Goal: Information Seeking & Learning: Learn about a topic

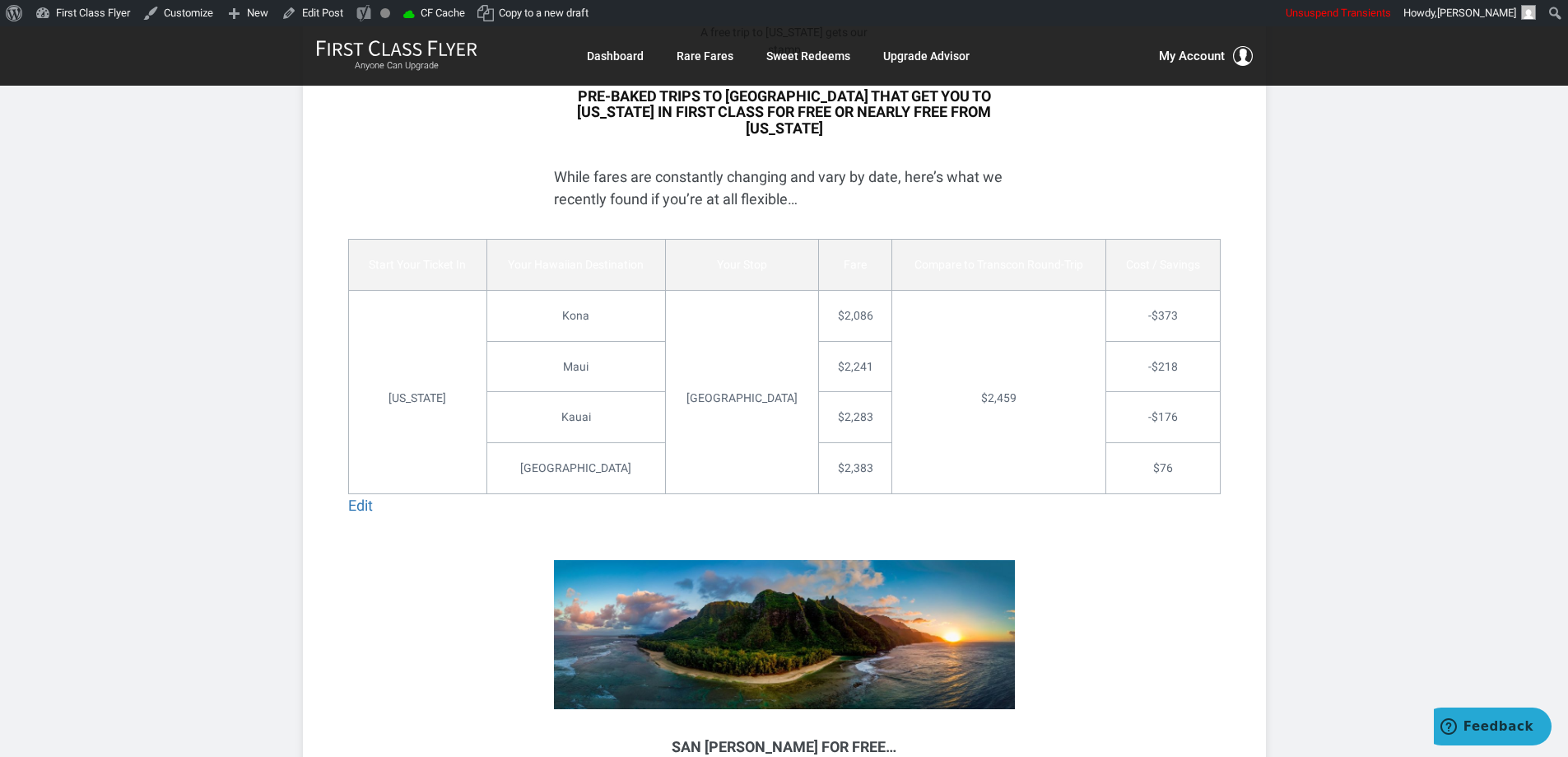
scroll to position [3377, 0]
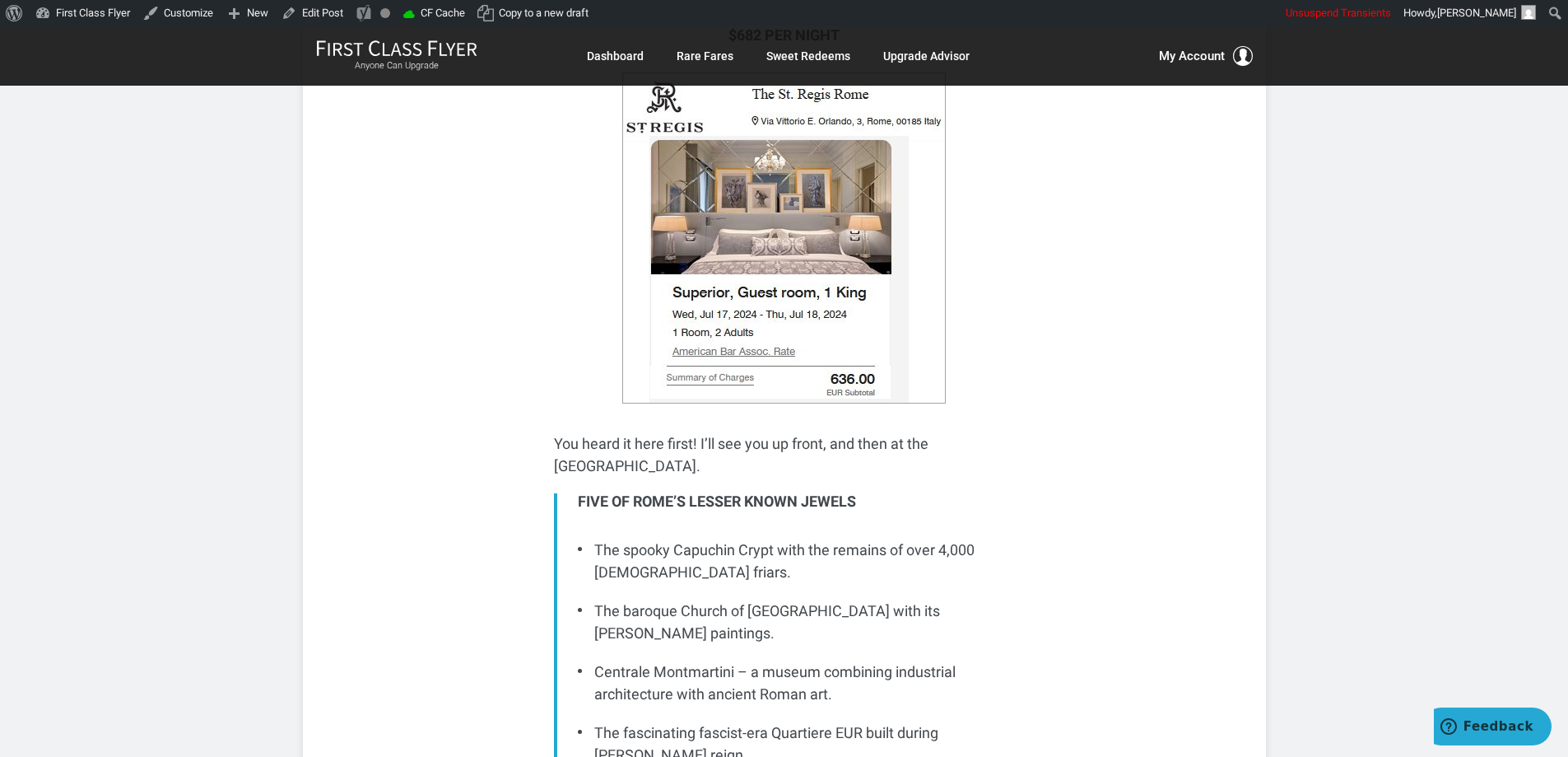
scroll to position [5403, 0]
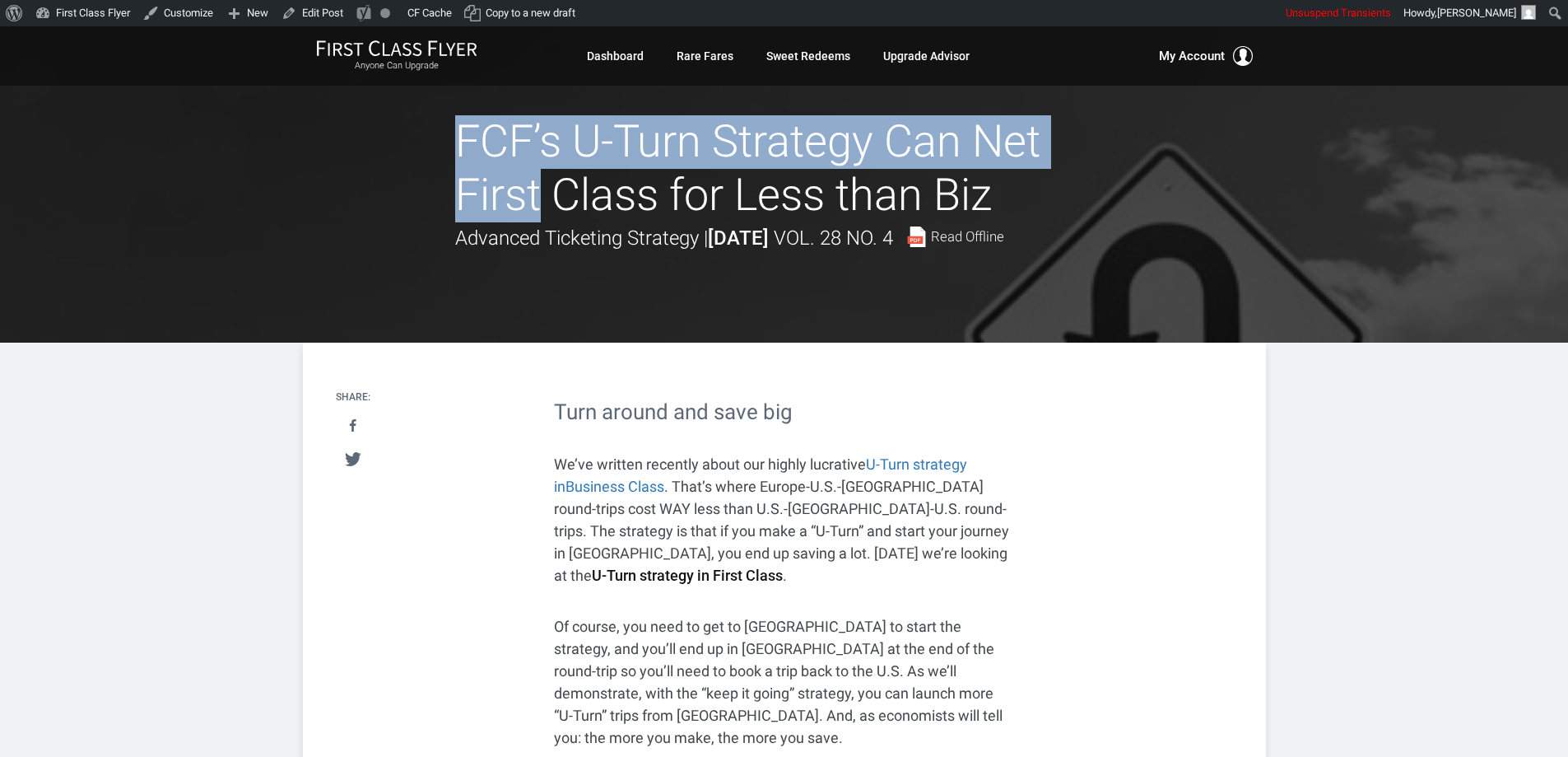
drag, startPoint x: 0, startPoint y: 0, endPoint x: 1580, endPoint y: 156, distance: 1587.7
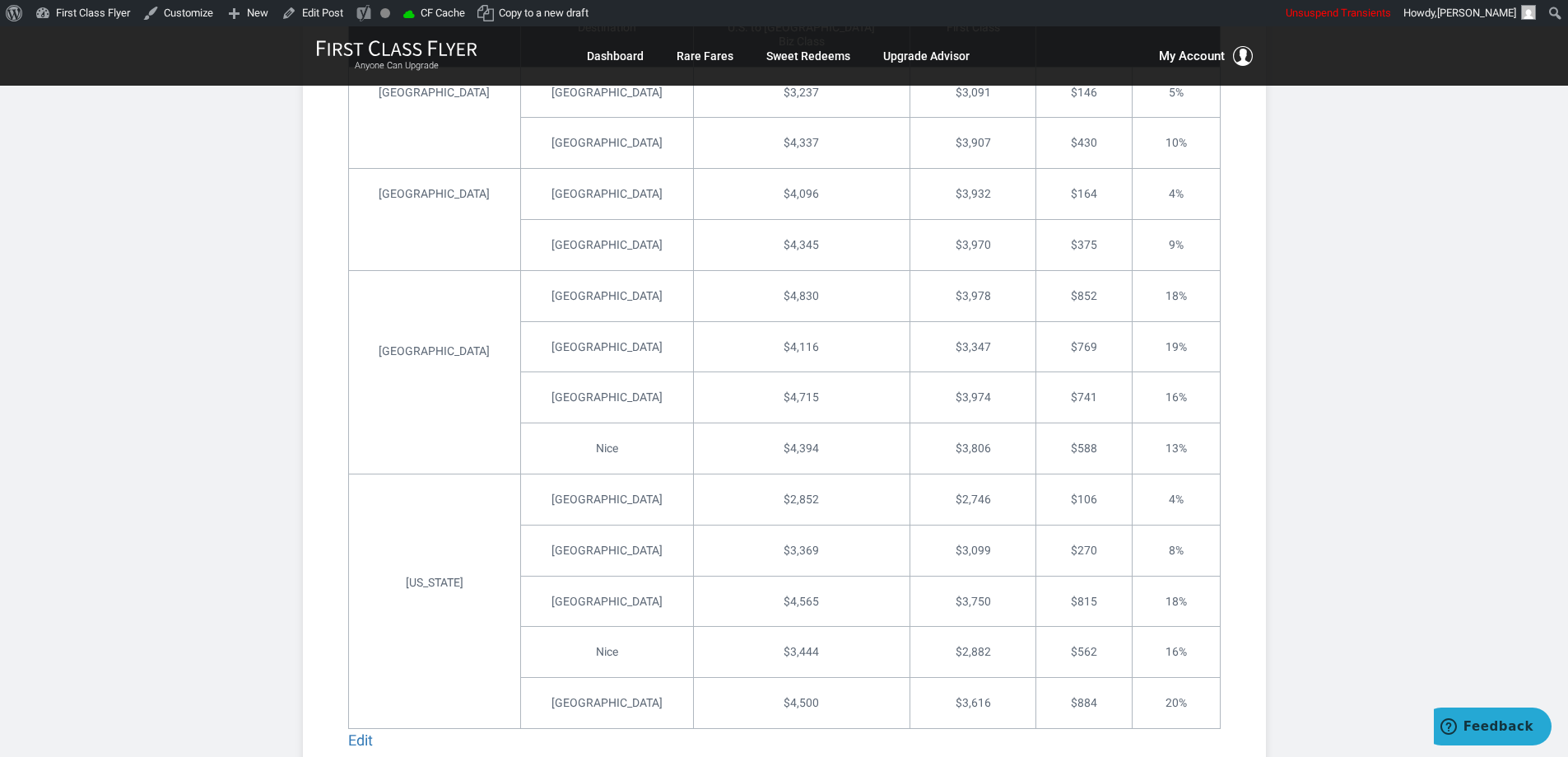
scroll to position [6127, 0]
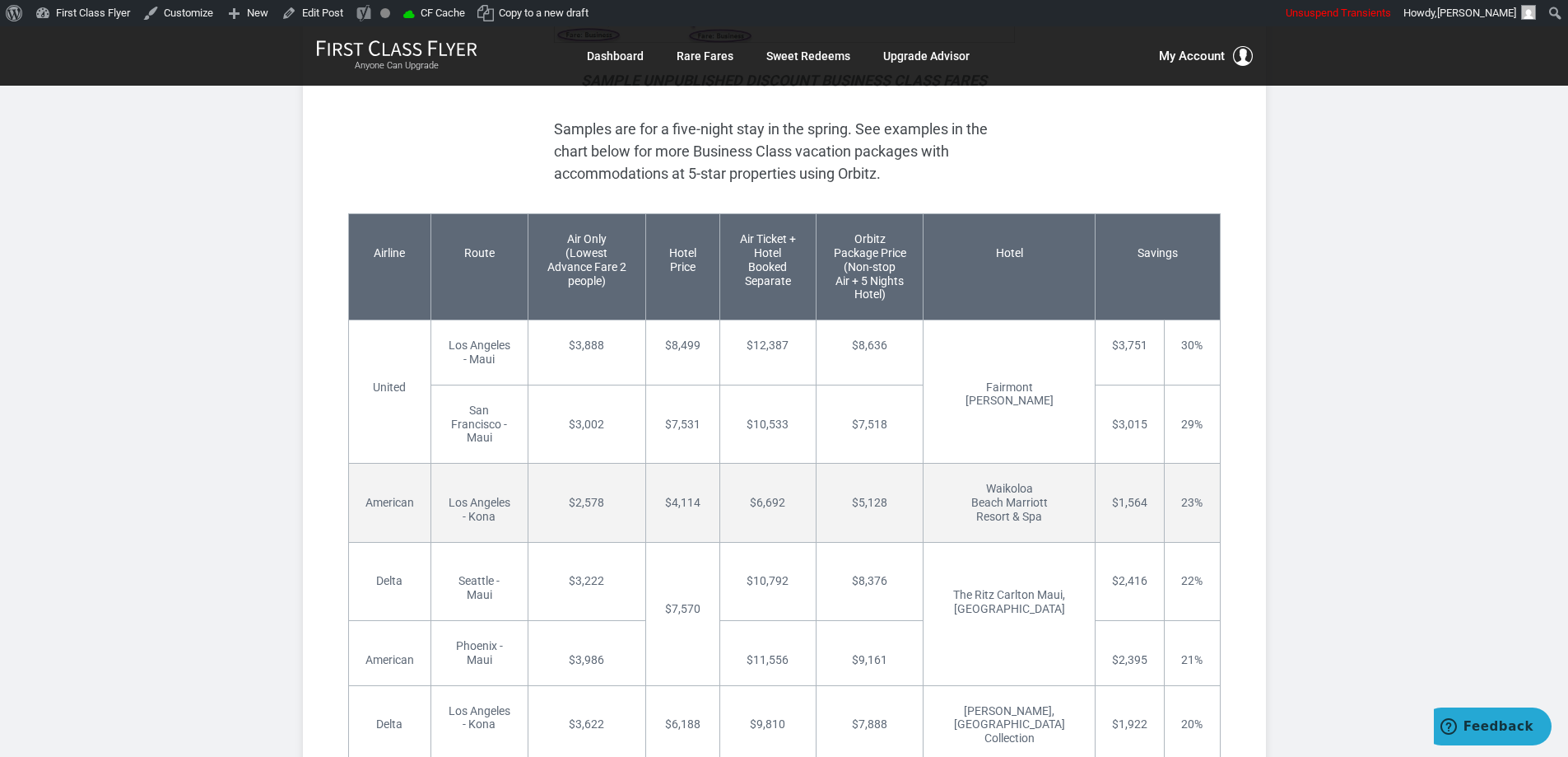
scroll to position [10004, 0]
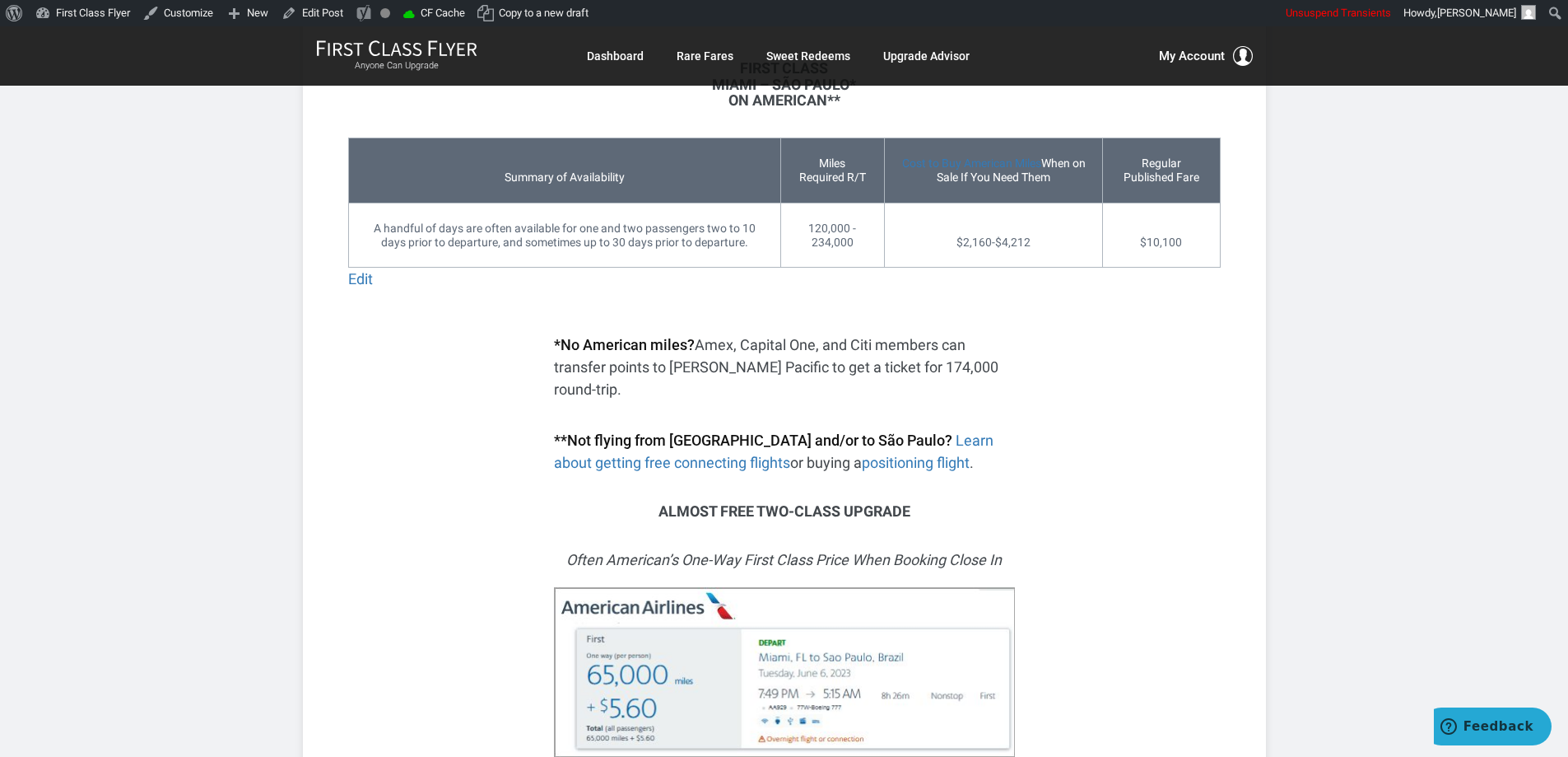
scroll to position [4941, 0]
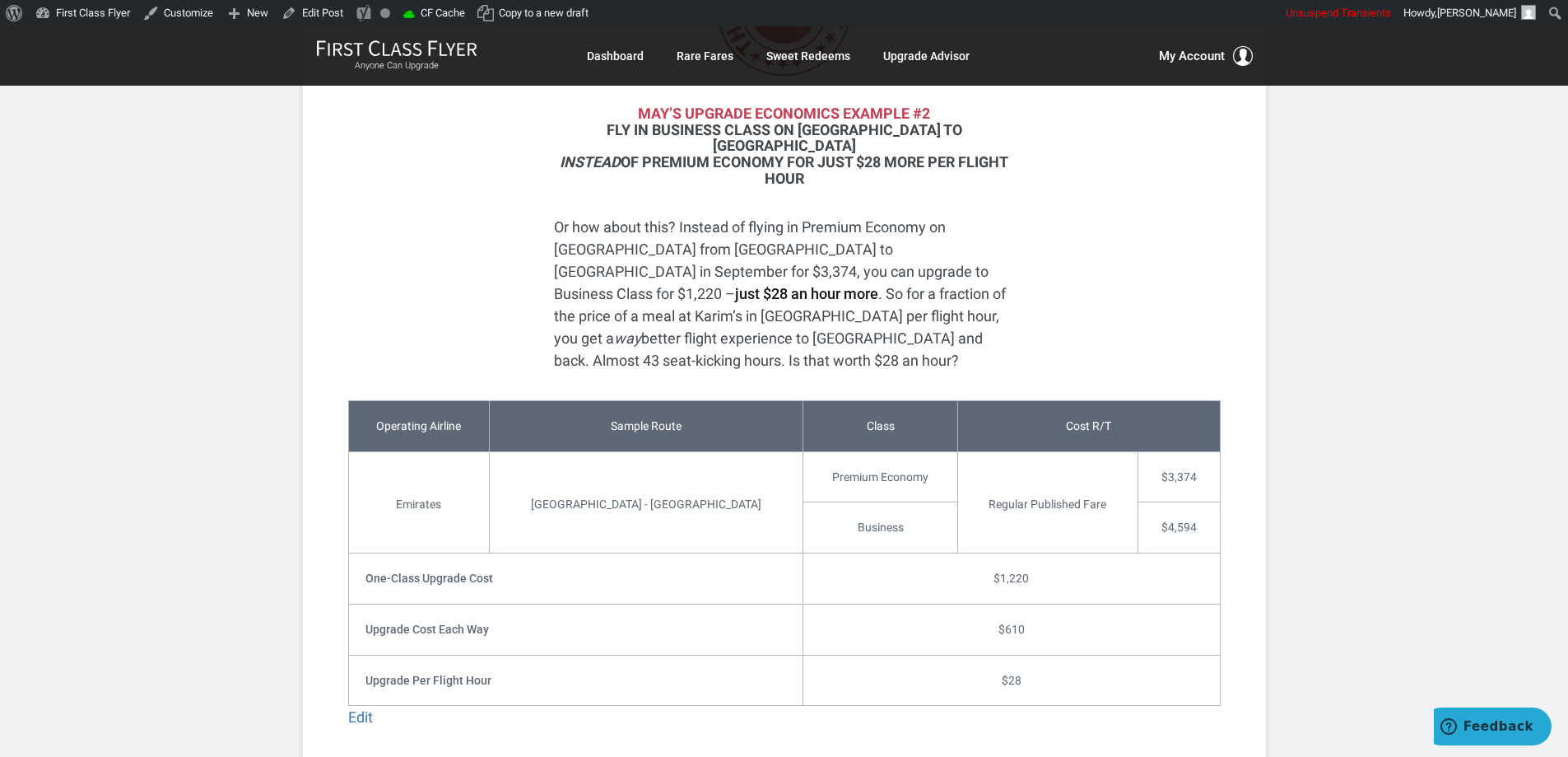
scroll to position [2554, 0]
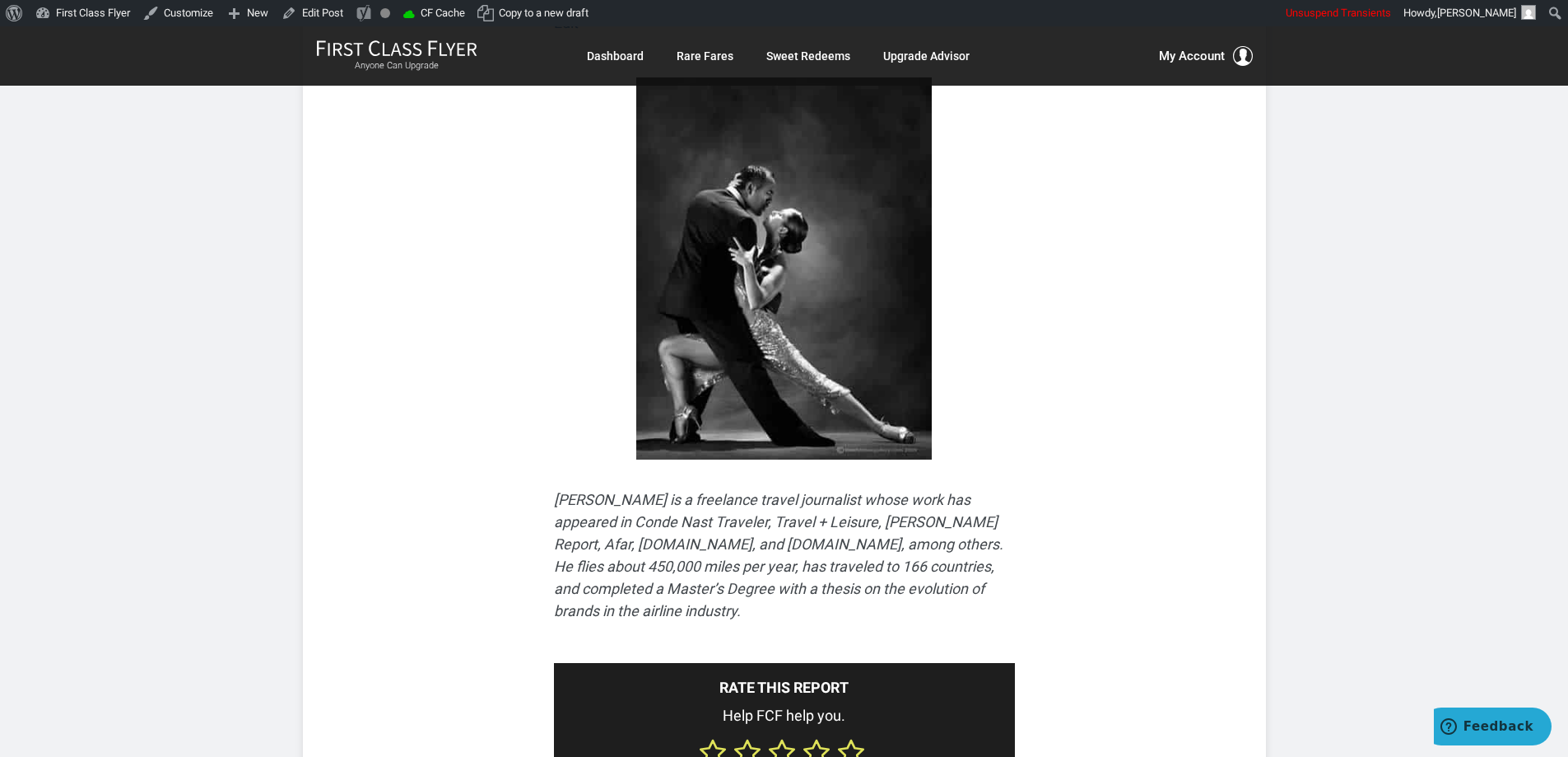
scroll to position [4676, 0]
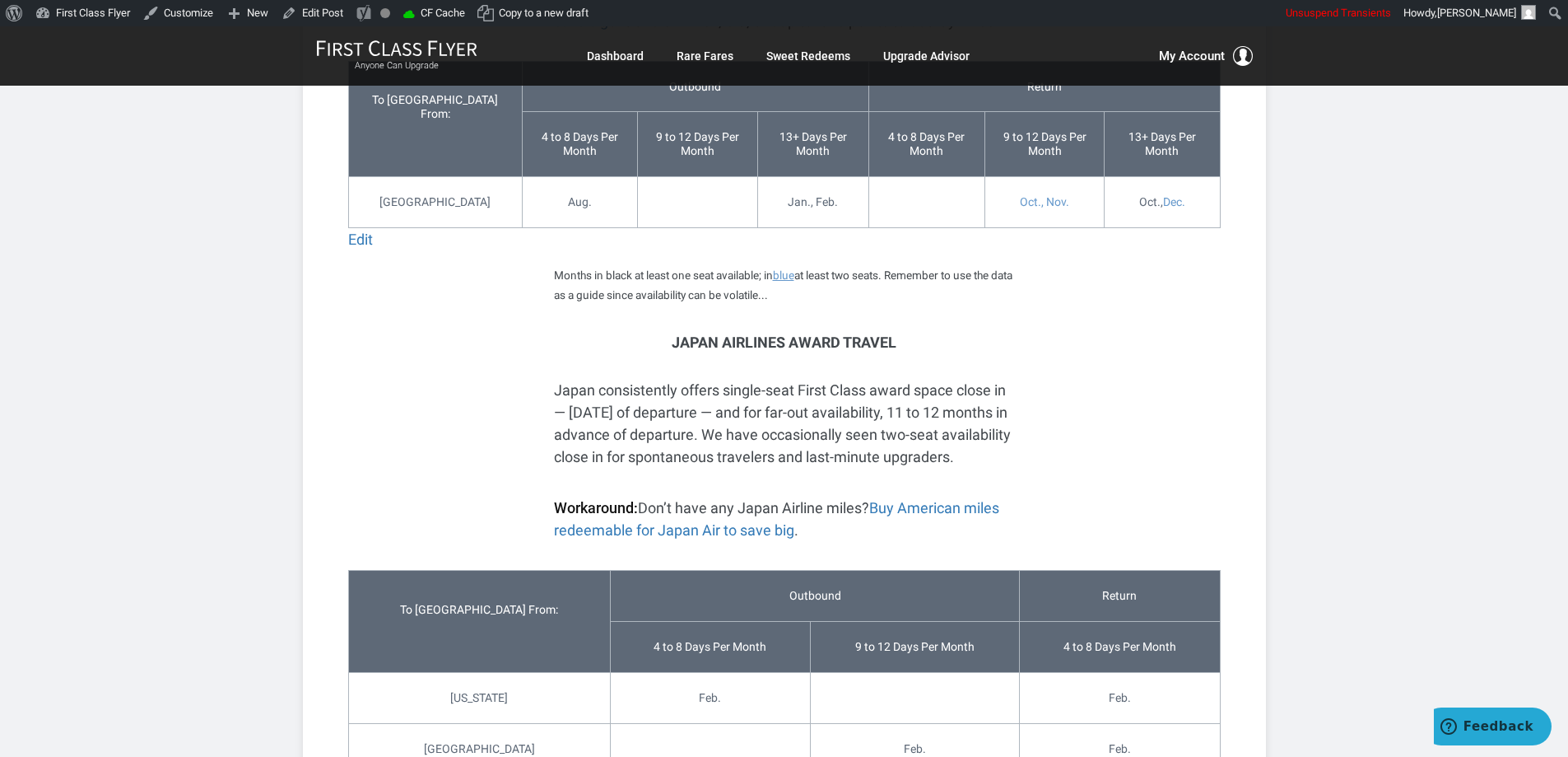
scroll to position [2306, 0]
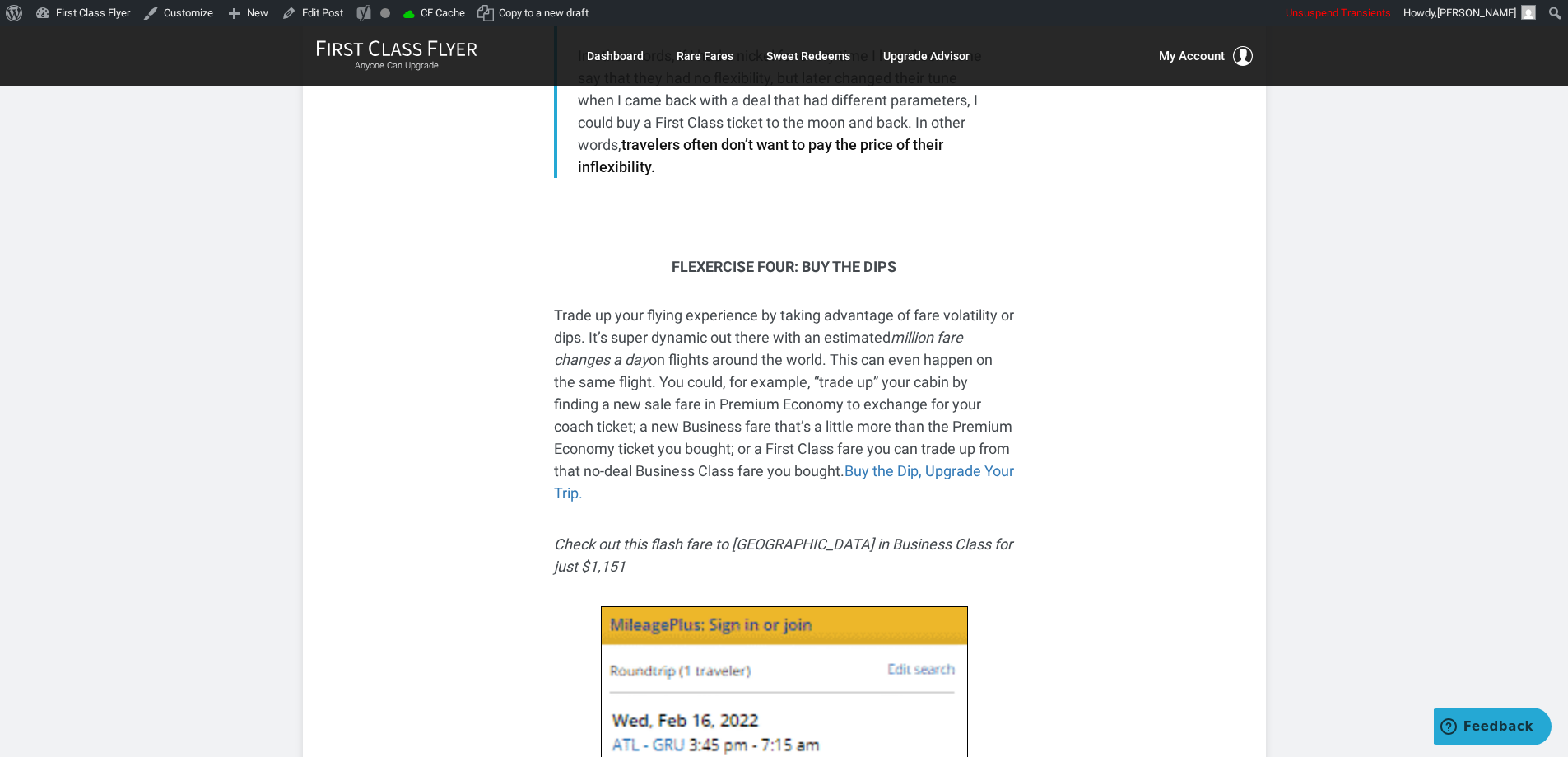
scroll to position [4161, 0]
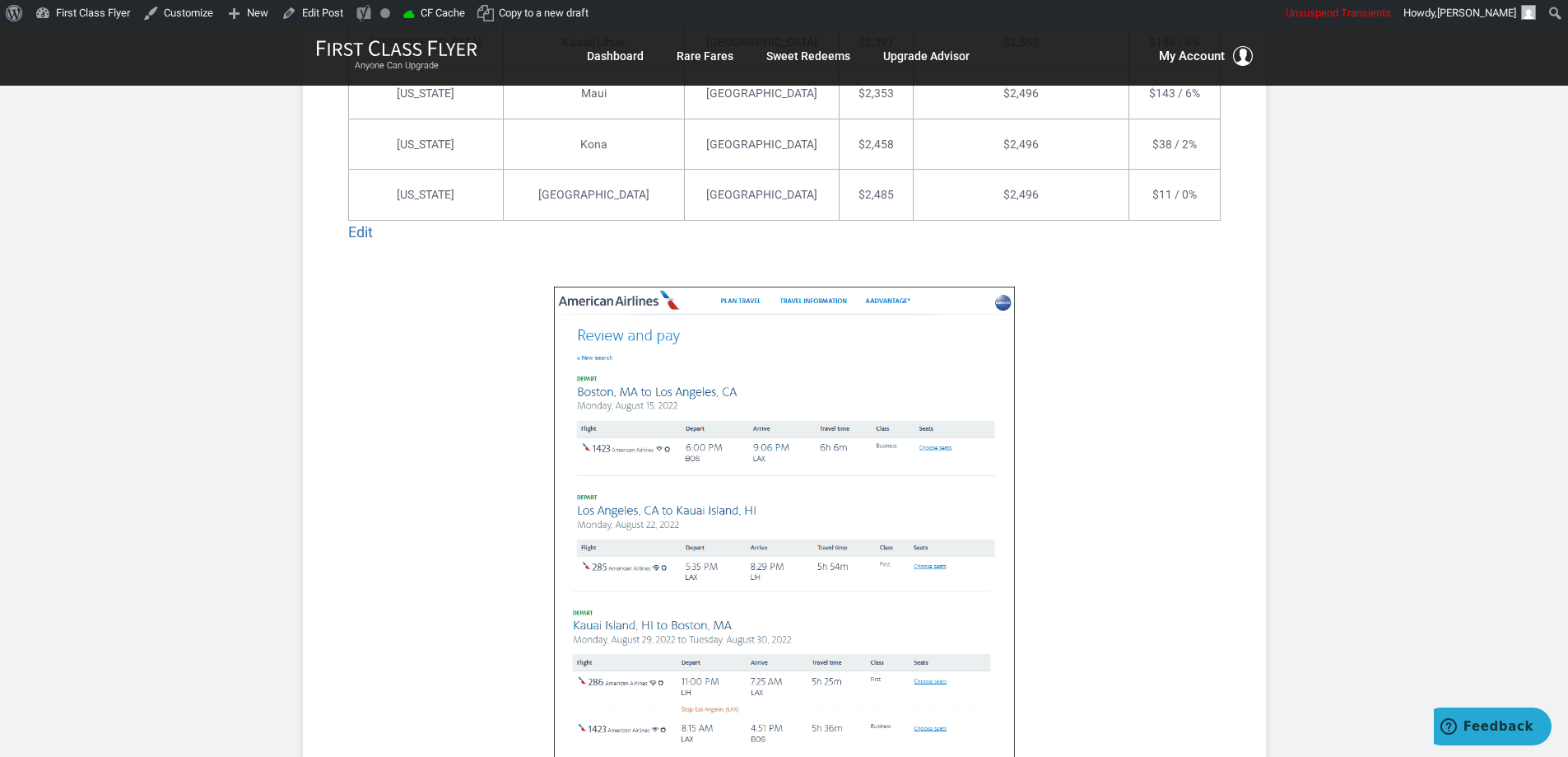
scroll to position [1894, 0]
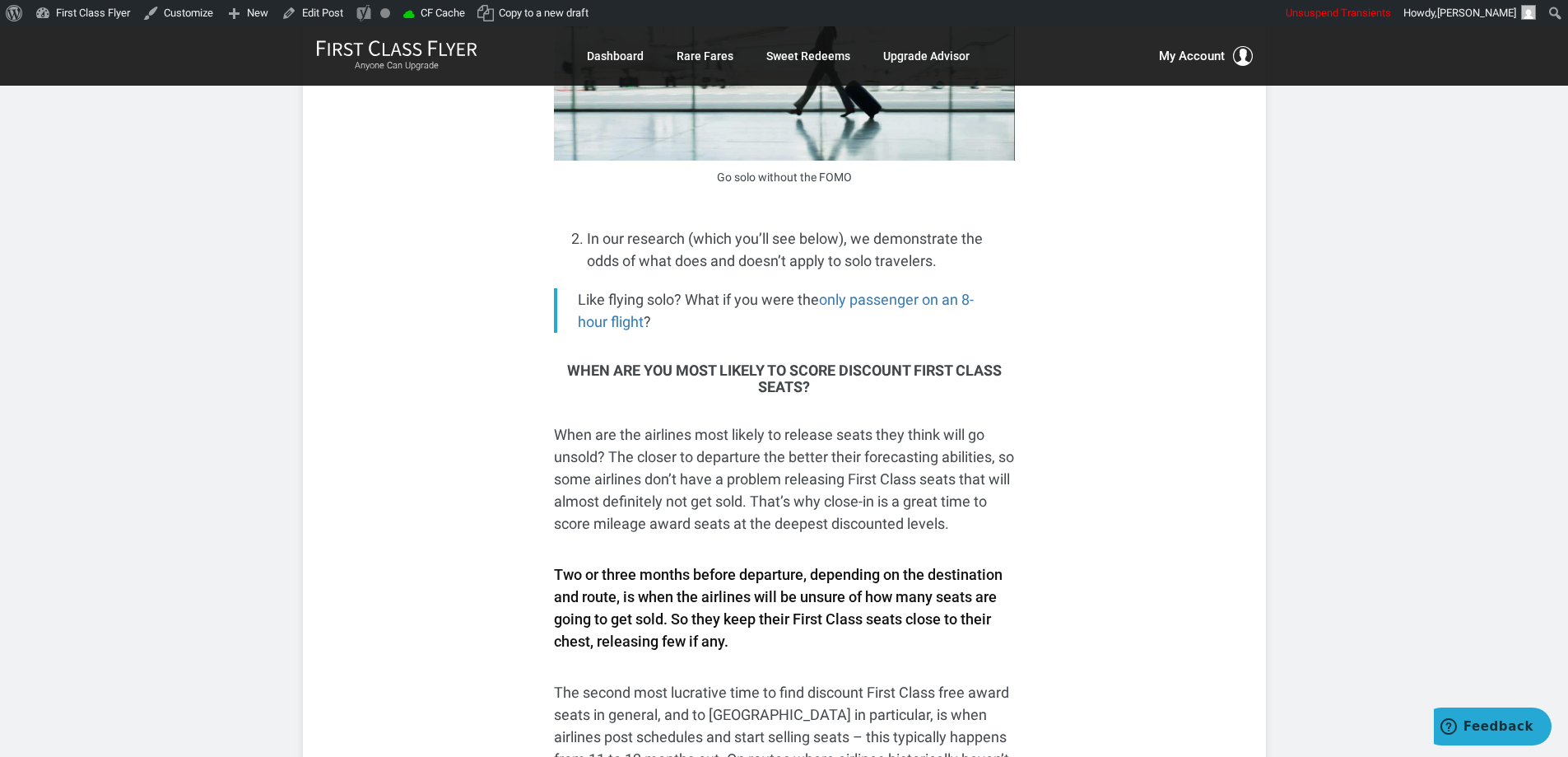
scroll to position [1894, 0]
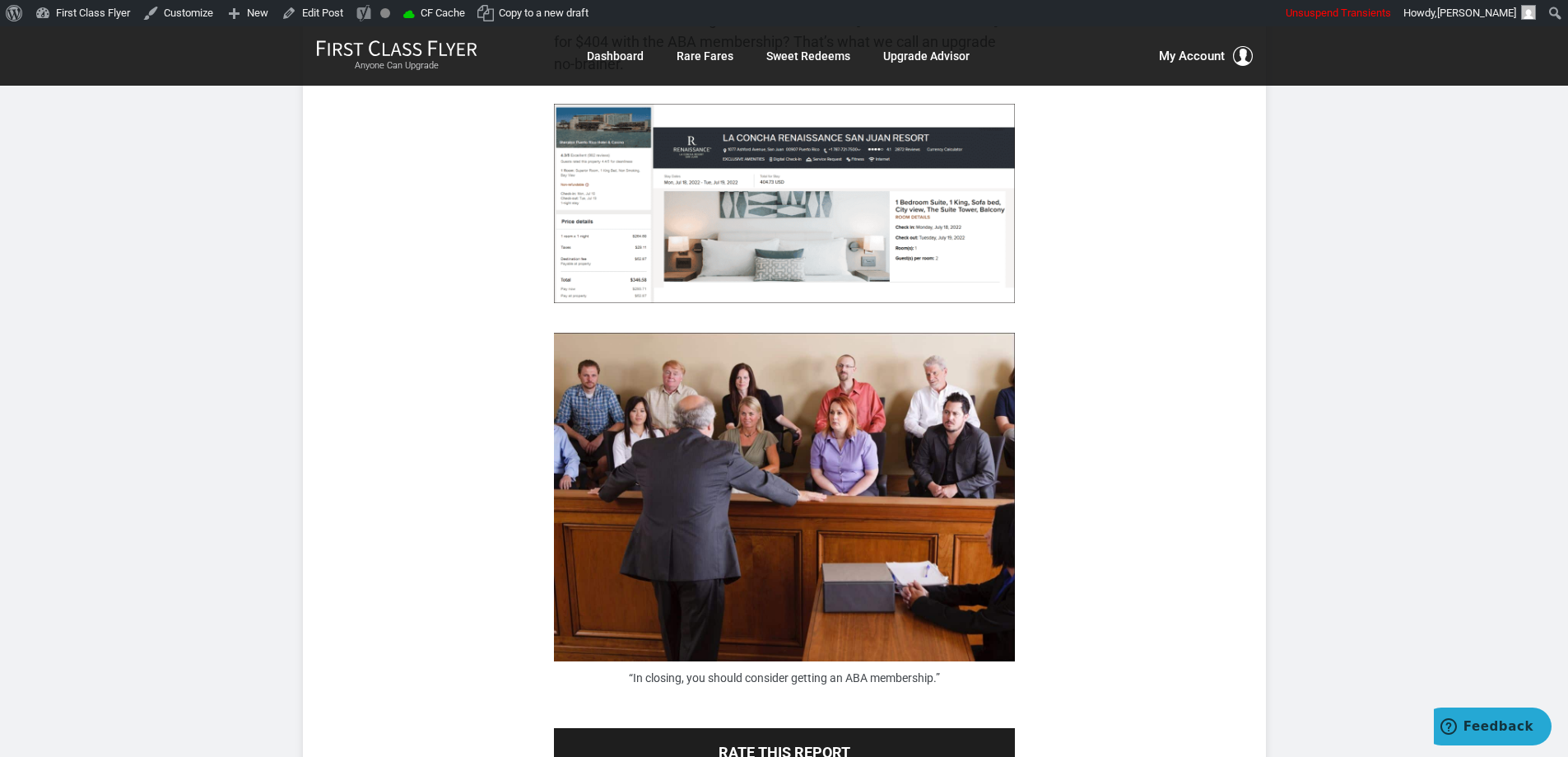
scroll to position [11632, 0]
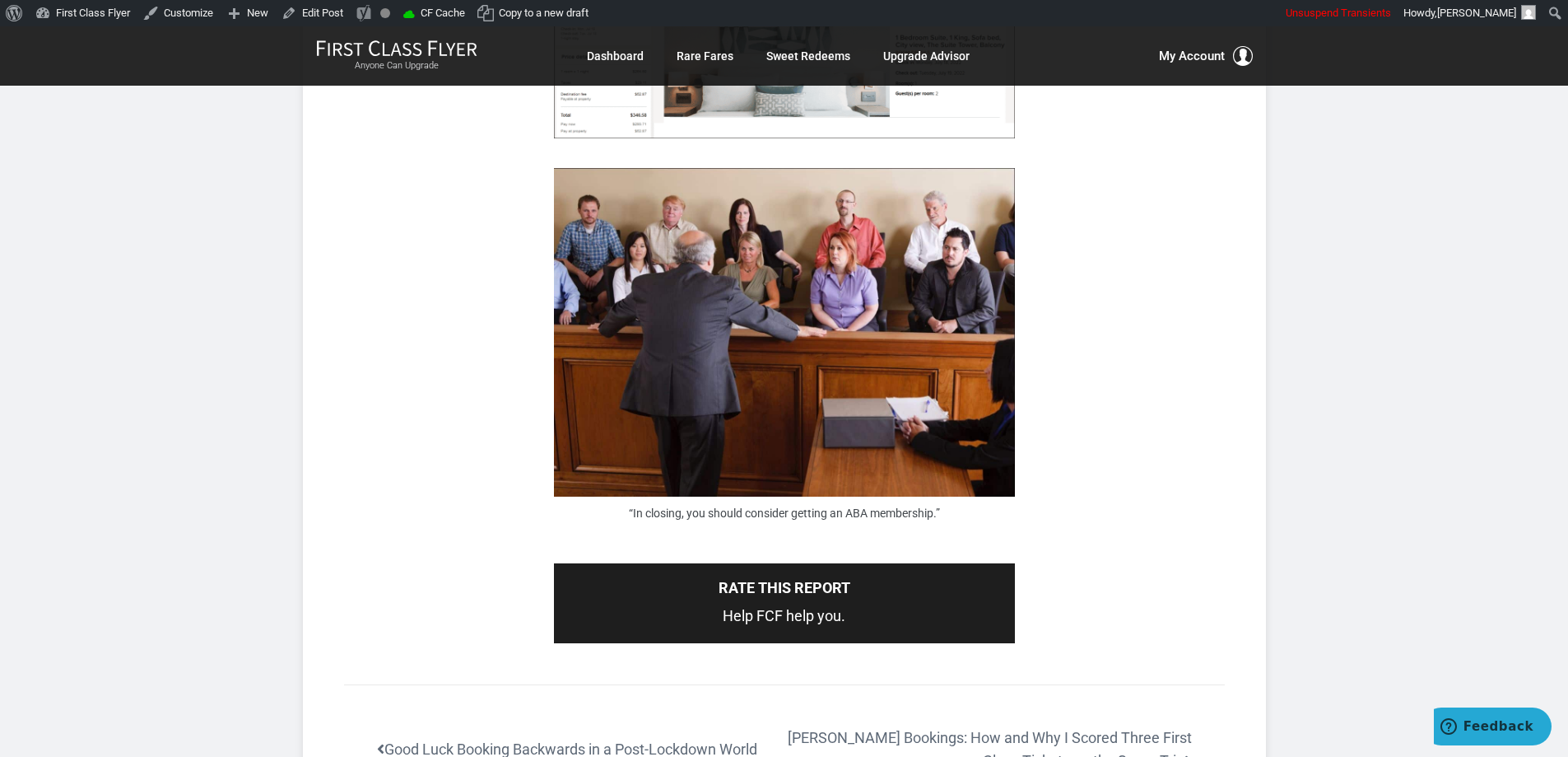
click at [849, 605] on p "Help FCF help you." at bounding box center [785, 616] width 429 height 22
drag, startPoint x: 858, startPoint y: 550, endPoint x: 706, endPoint y: 509, distance: 157.4
click at [706, 563] on div "Rate this report Help FCF help you." at bounding box center [784, 603] width 461 height 80
click at [714, 563] on div "Rate this report Help FCF help you." at bounding box center [784, 603] width 461 height 80
drag, startPoint x: 768, startPoint y: 535, endPoint x: 766, endPoint y: 546, distance: 11.2
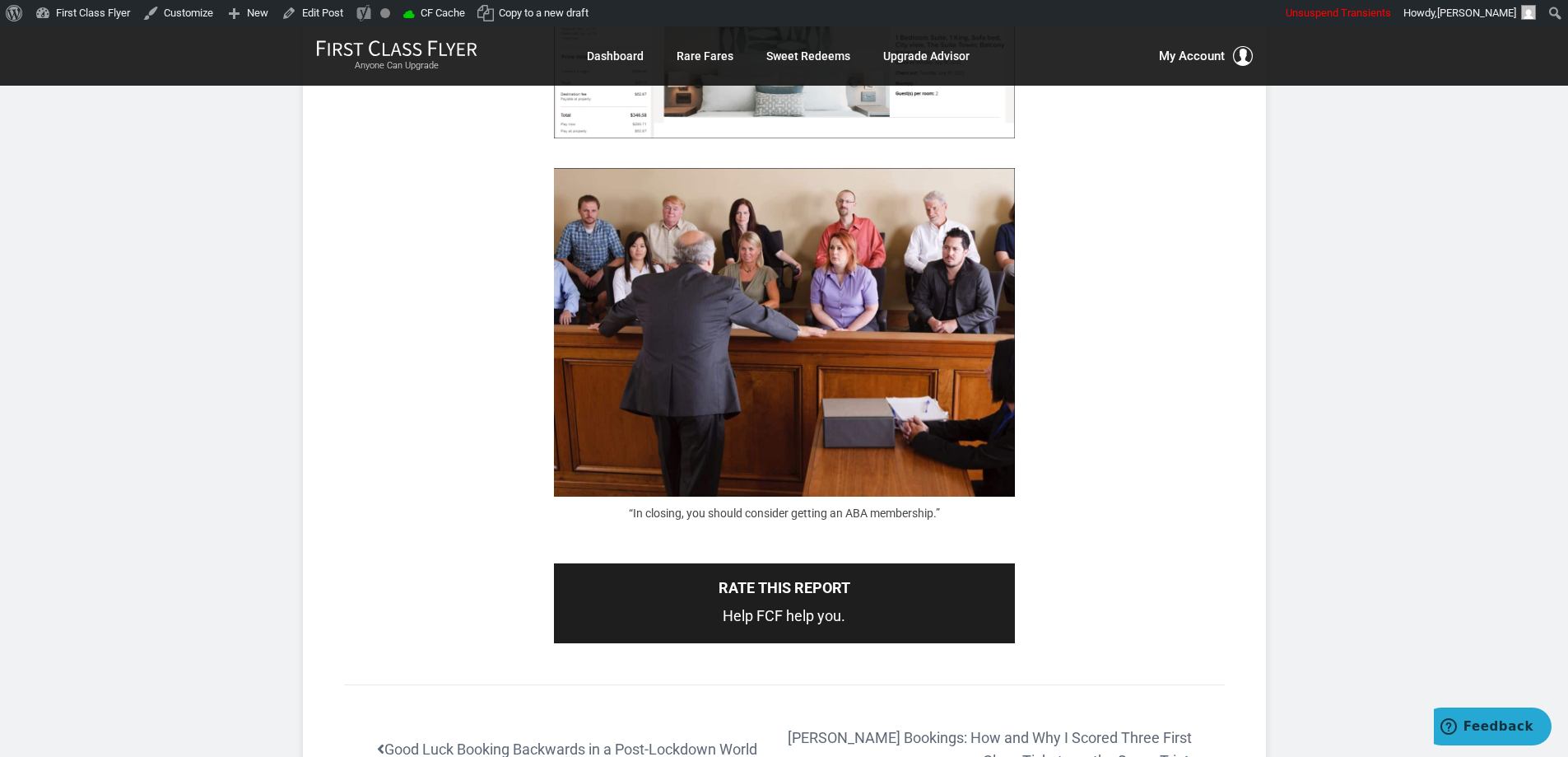
click at [768, 563] on div "Rate this report Help FCF help you." at bounding box center [784, 603] width 461 height 80
click at [766, 605] on p "Help FCF help you." at bounding box center [785, 616] width 429 height 22
click at [765, 580] on h3 "Rate this report" at bounding box center [785, 587] width 429 height 17
click at [732, 505] on figcaption "“In closing, you should consider getting an ABA membership.”" at bounding box center [784, 513] width 461 height 18
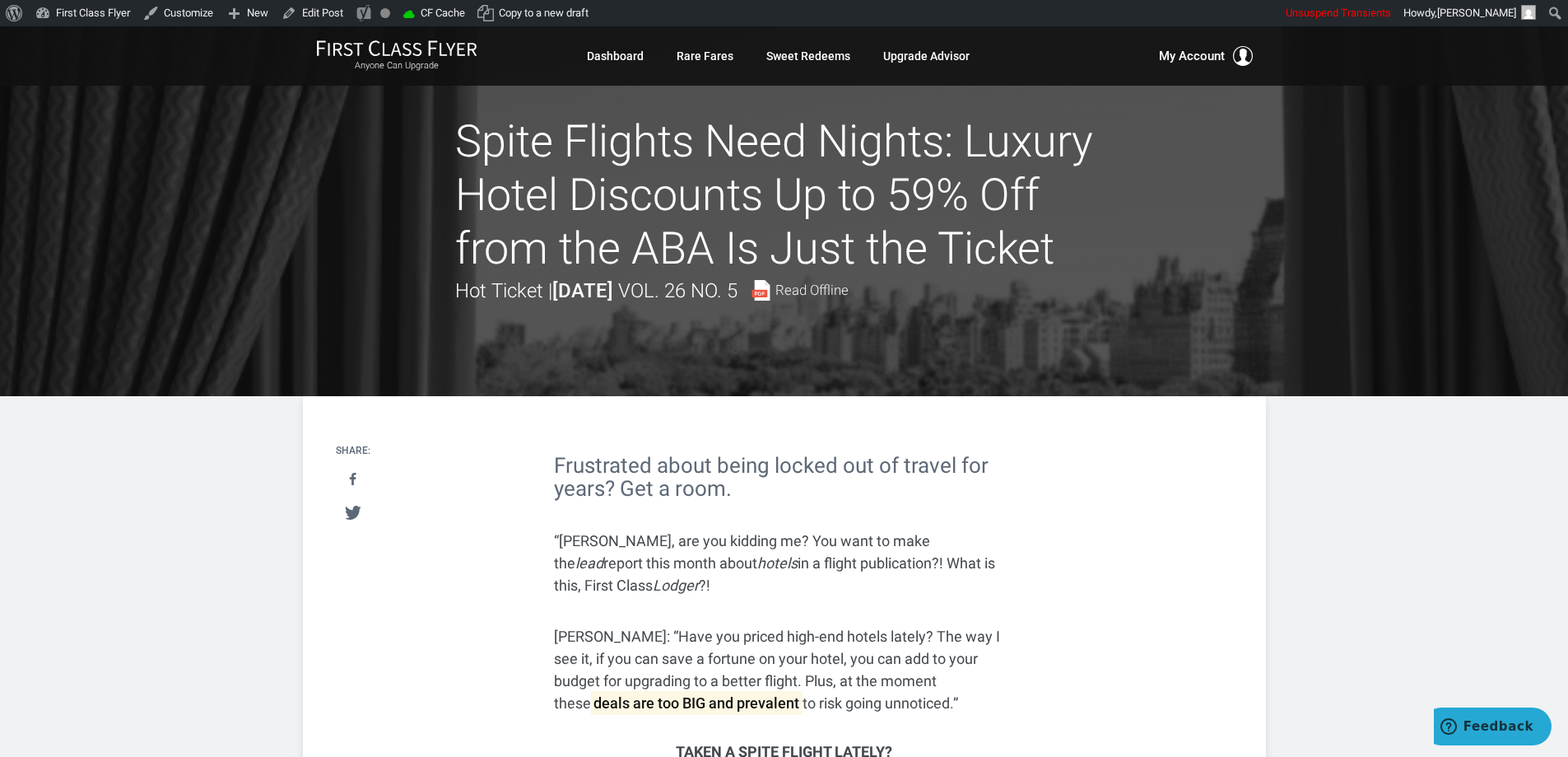
scroll to position [1303, 0]
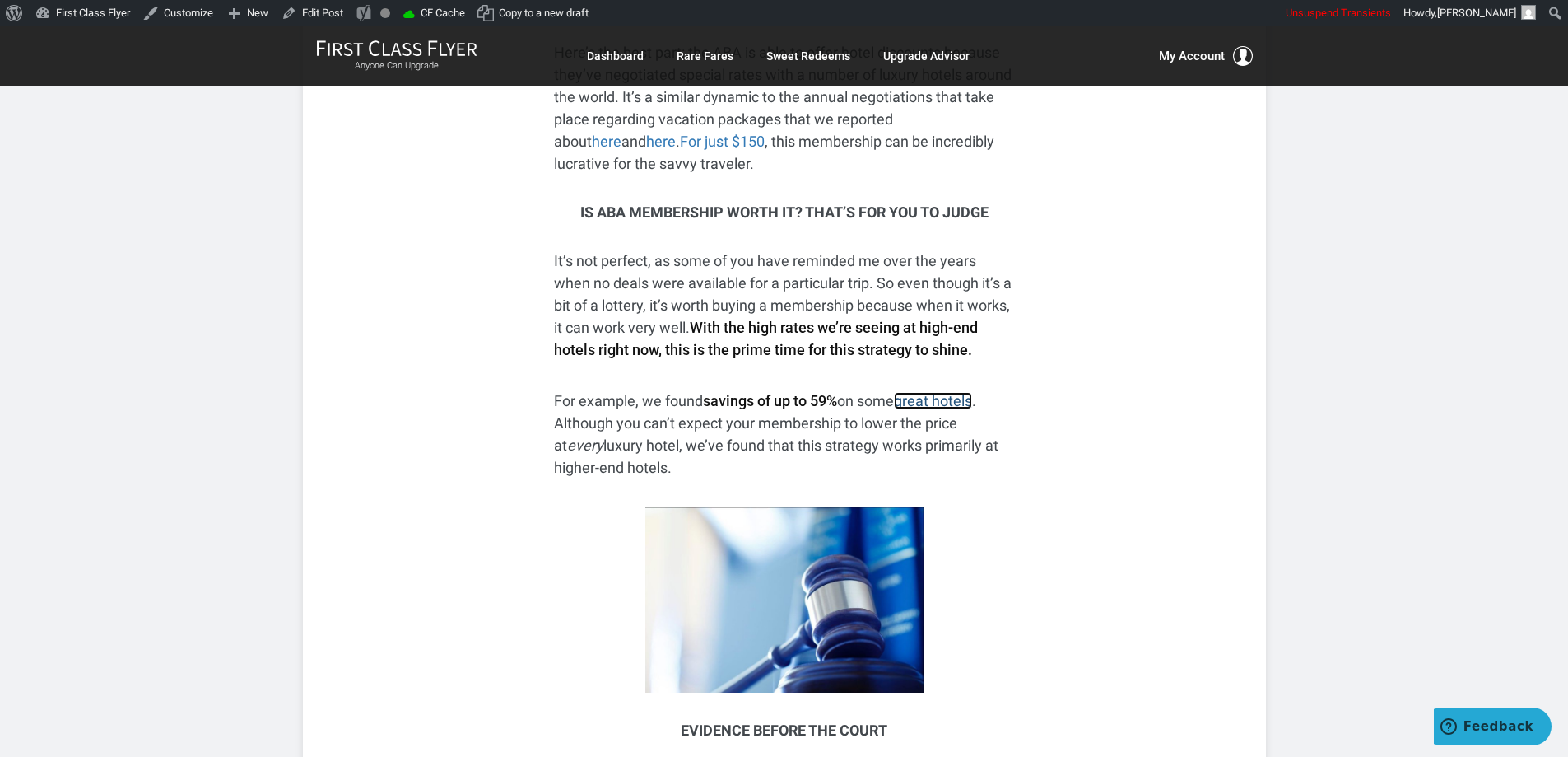
click at [961, 392] on link "great hotels" at bounding box center [933, 400] width 78 height 18
